Goal: Task Accomplishment & Management: Use online tool/utility

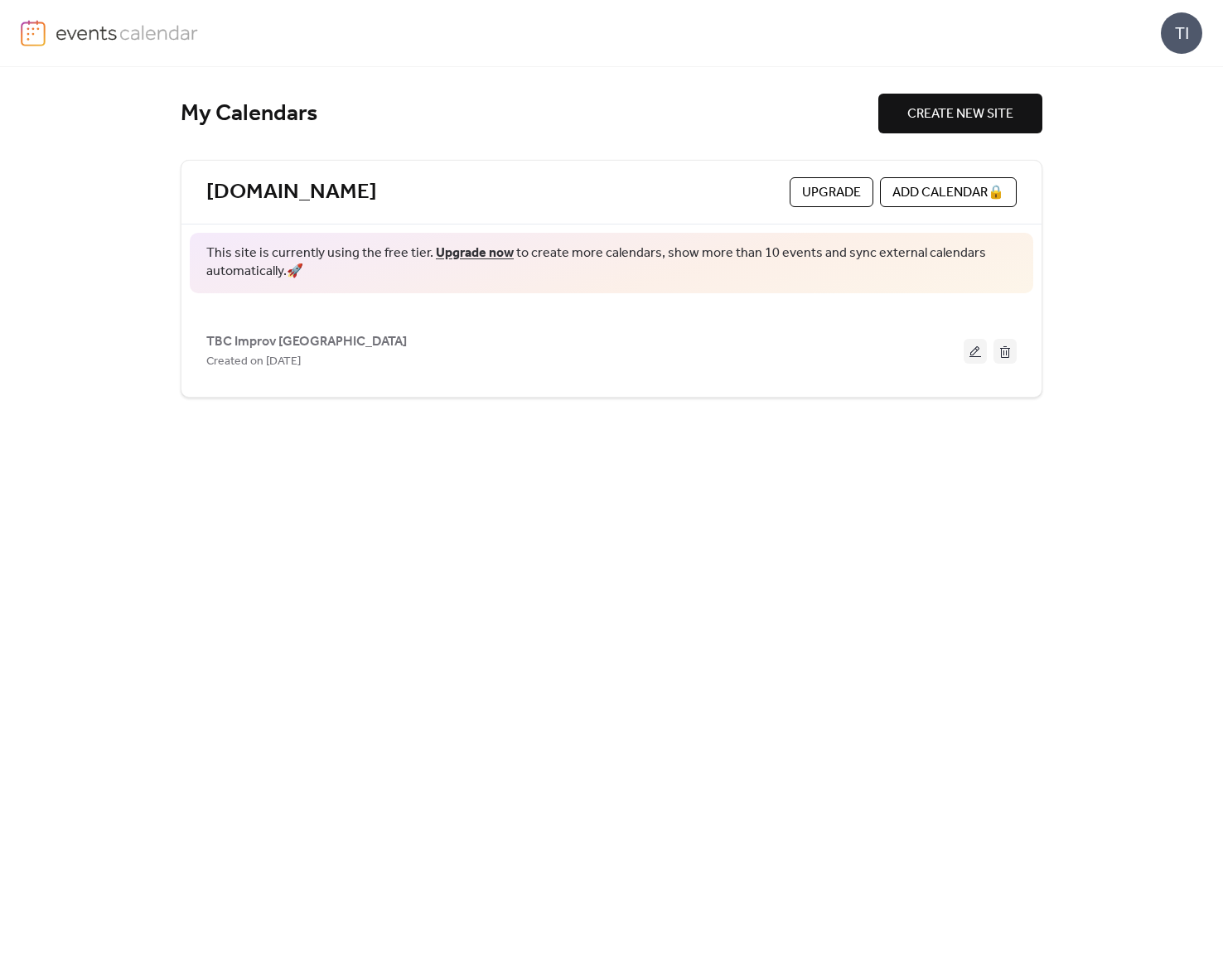
click at [831, 184] on span "Upgrade" at bounding box center [831, 193] width 58 height 20
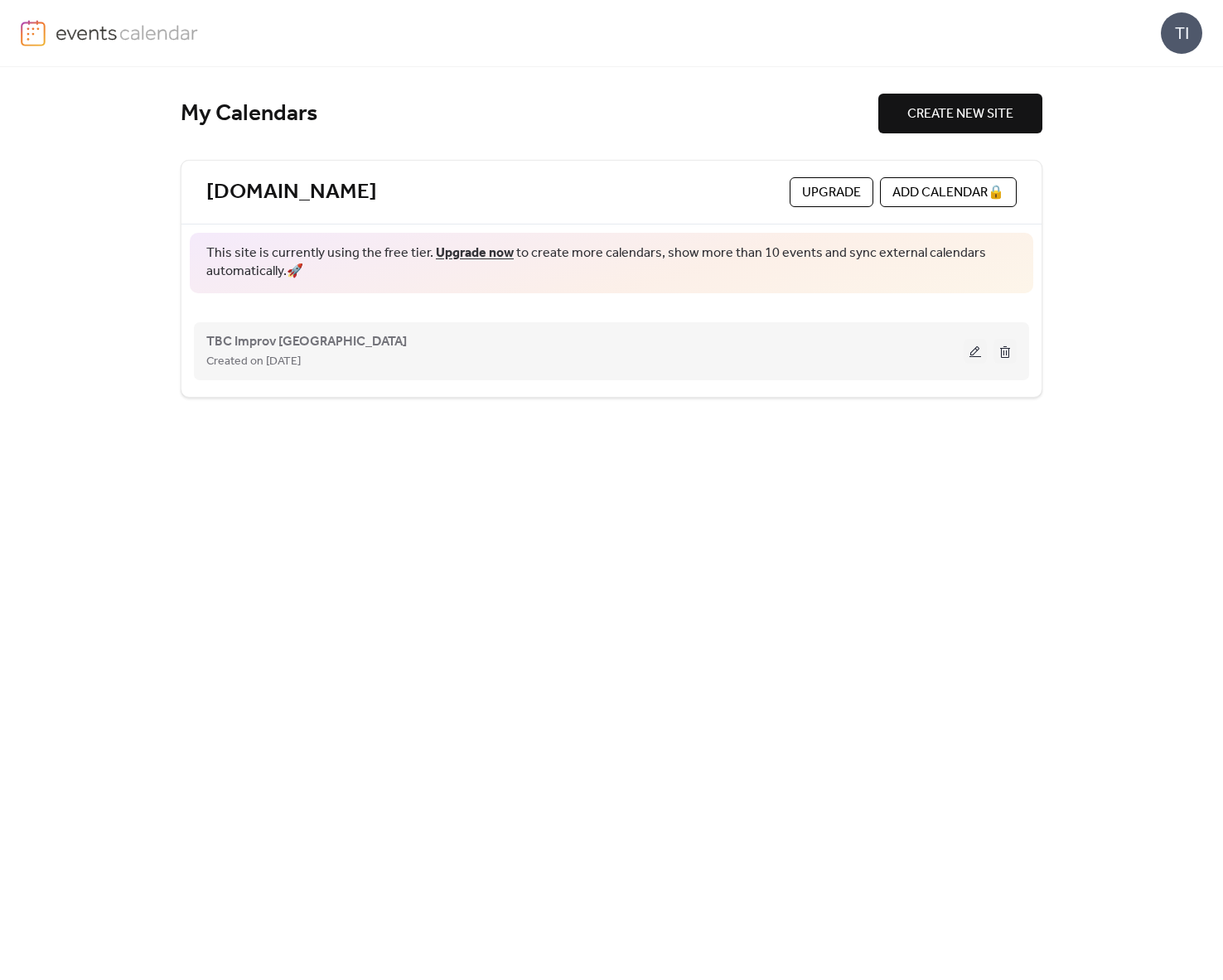
click at [983, 348] on button at bounding box center [975, 351] width 24 height 24
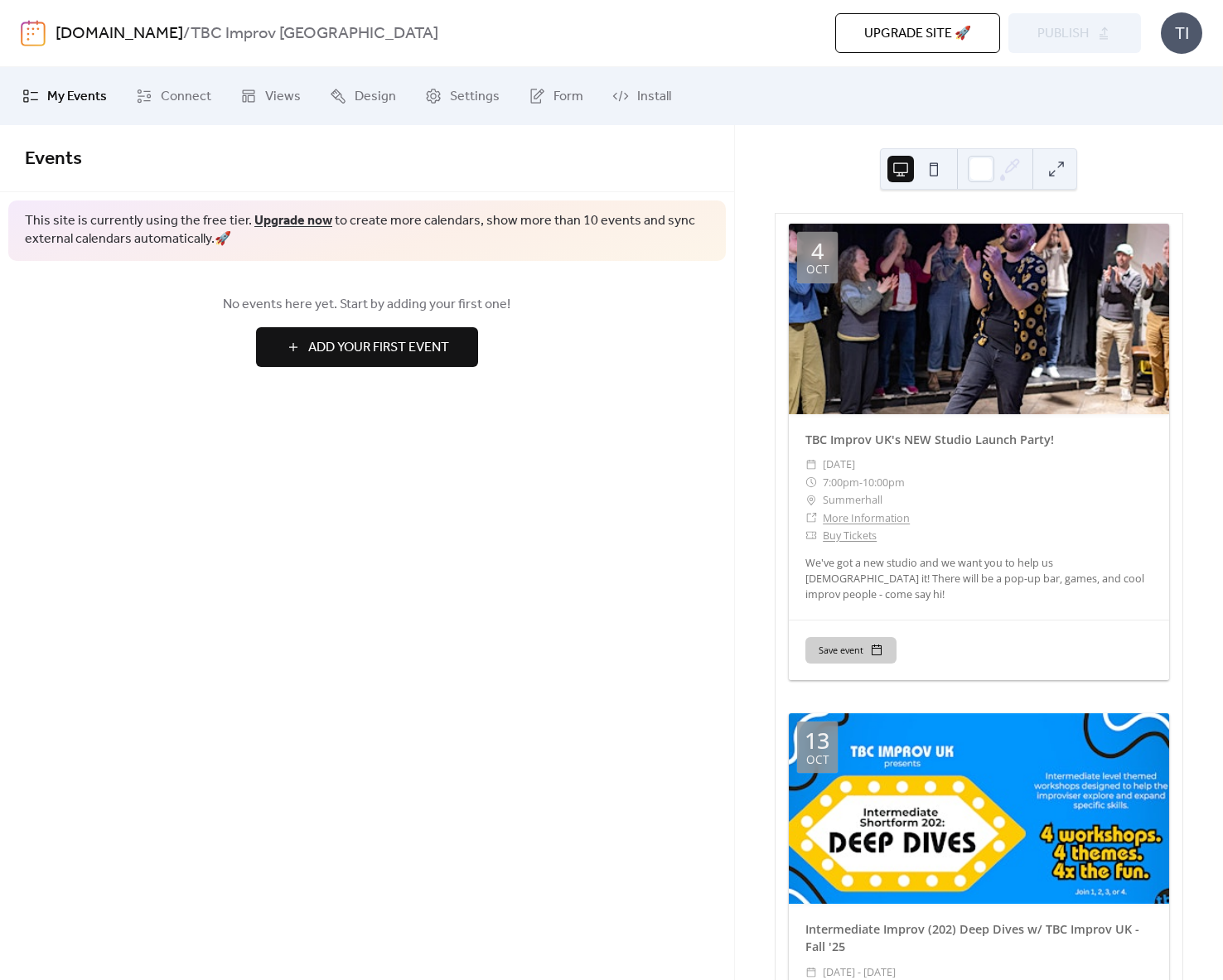
click at [89, 104] on span "My Events" at bounding box center [76, 96] width 59 height 20
click at [196, 92] on span "Connect" at bounding box center [186, 96] width 51 height 20
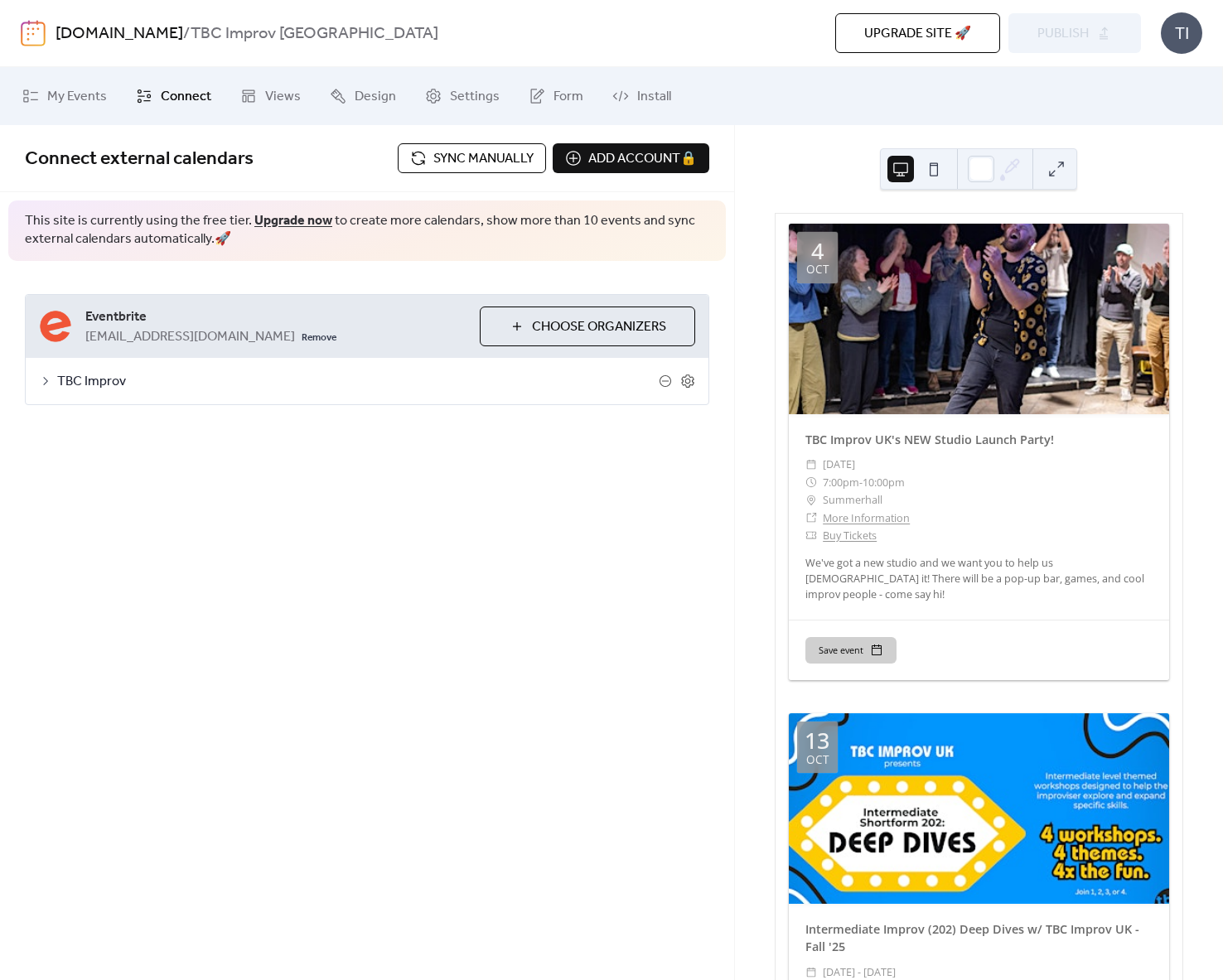
click at [462, 161] on span "Sync manually" at bounding box center [483, 158] width 101 height 20
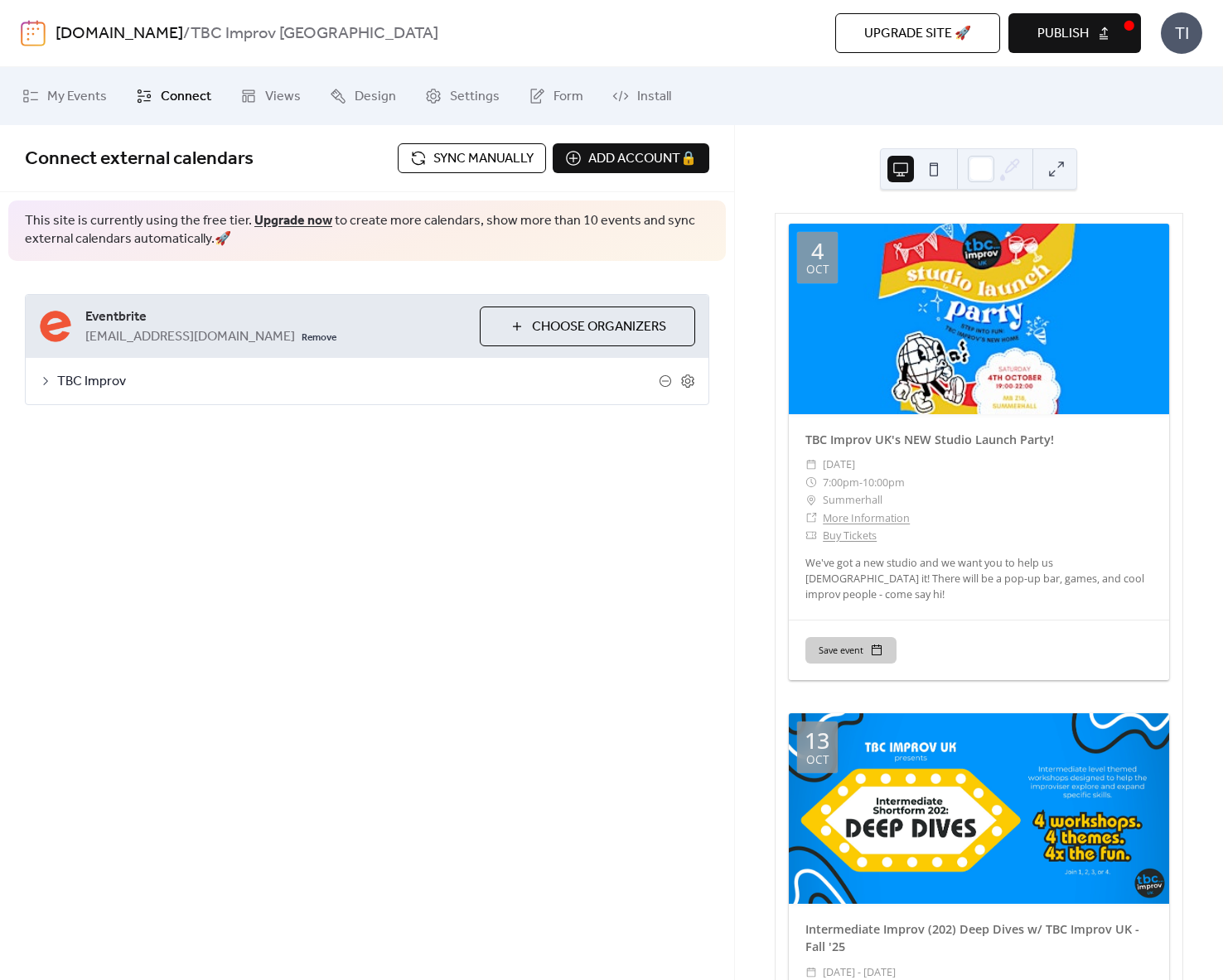
click at [1089, 38] on button "Publish" at bounding box center [1074, 33] width 133 height 40
